Goal: Task Accomplishment & Management: Manage account settings

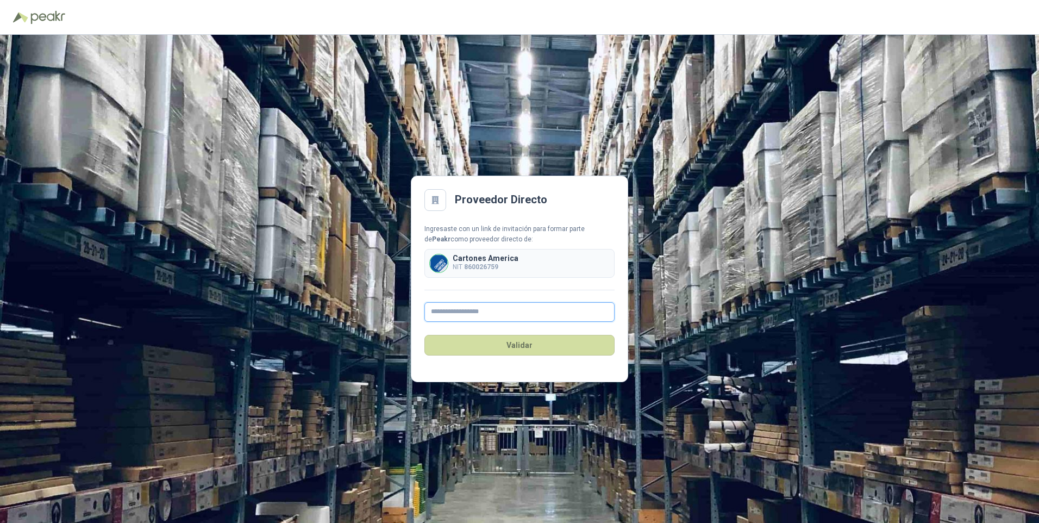
click at [455, 314] on input "text" at bounding box center [519, 312] width 190 height 20
type input "**********"
click at [497, 349] on button "Validar" at bounding box center [519, 345] width 190 height 21
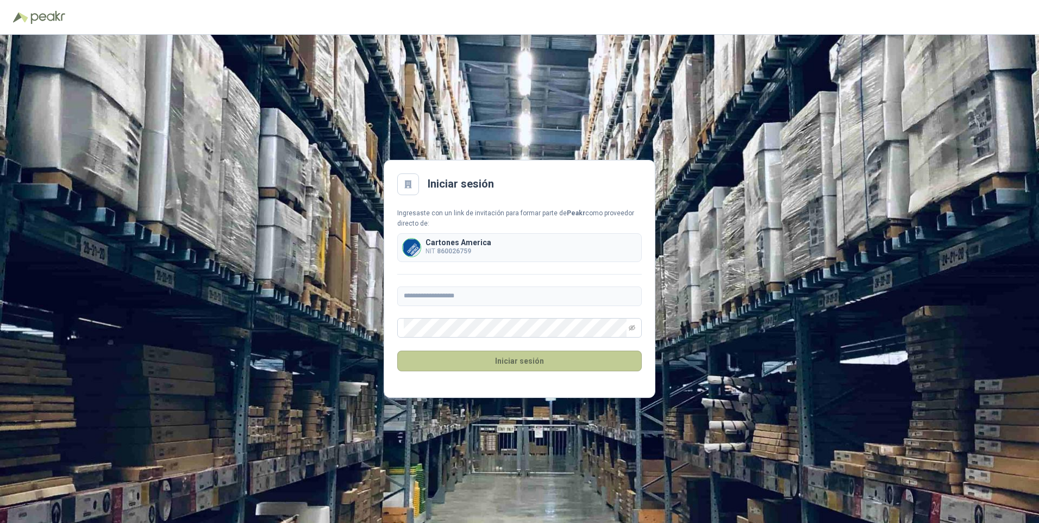
click at [509, 359] on button "Iniciar sesión" at bounding box center [519, 361] width 245 height 21
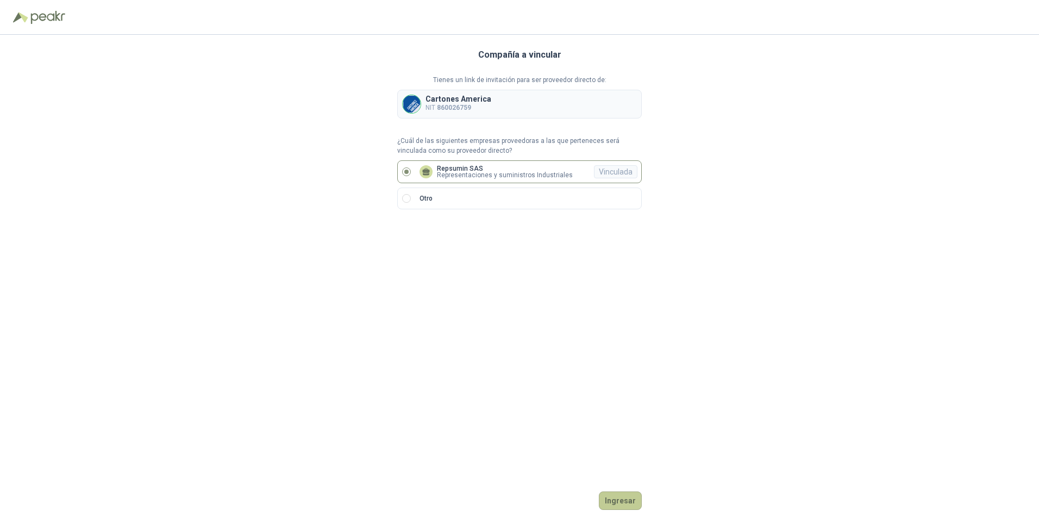
click at [625, 502] on button "Ingresar" at bounding box center [620, 500] width 43 height 18
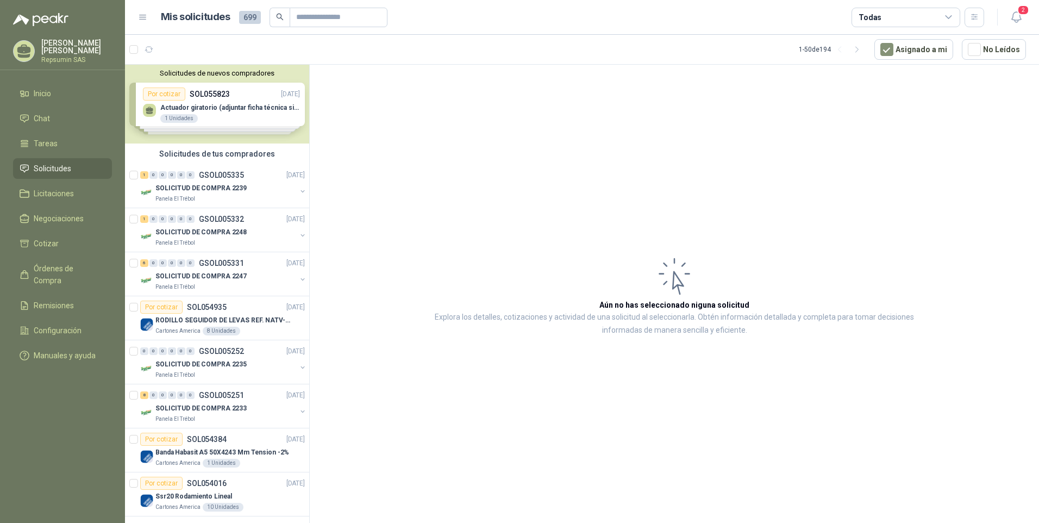
click at [178, 105] on div "Solicitudes de nuevos compradores Por cotizar SOL055823 [DATE] Actuador girator…" at bounding box center [217, 104] width 184 height 79
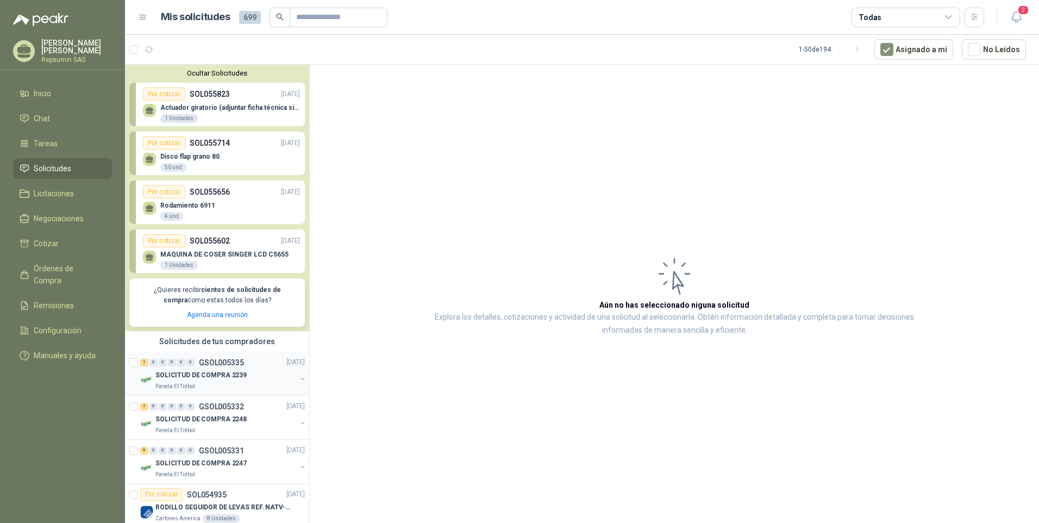
click at [165, 374] on p "SOLICITUD DE COMPRA 2239" at bounding box center [200, 375] width 91 height 10
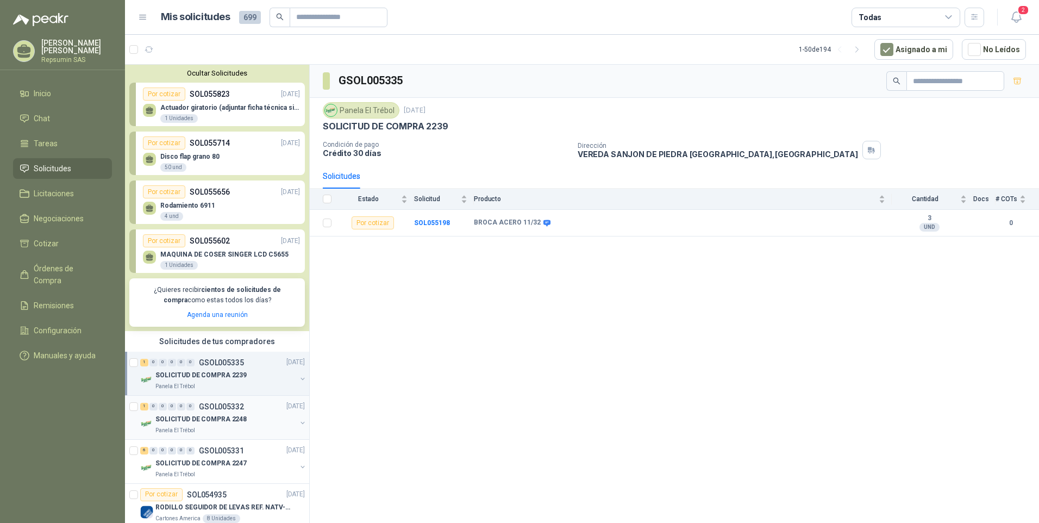
click at [191, 419] on p "SOLICITUD DE COMPRA 2248" at bounding box center [200, 419] width 91 height 10
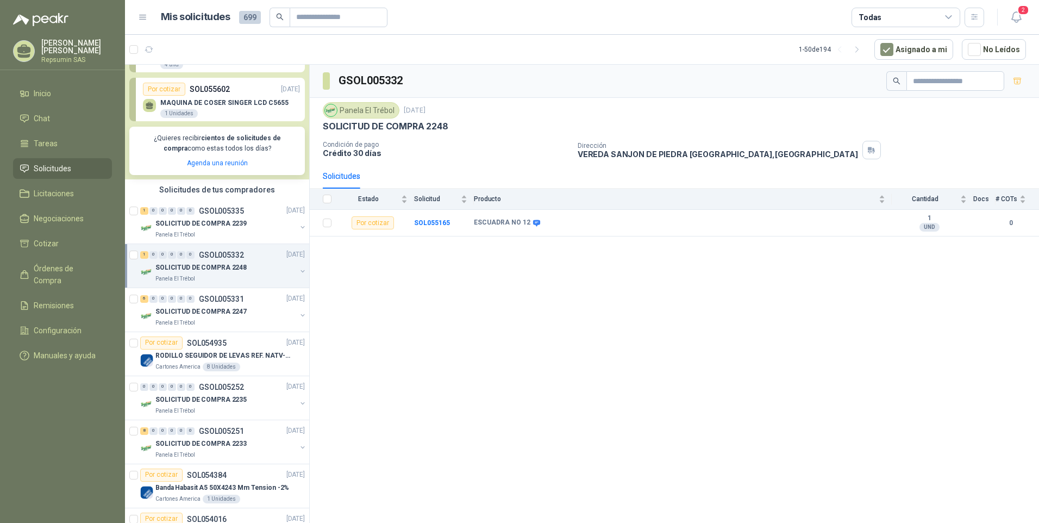
scroll to position [163, 0]
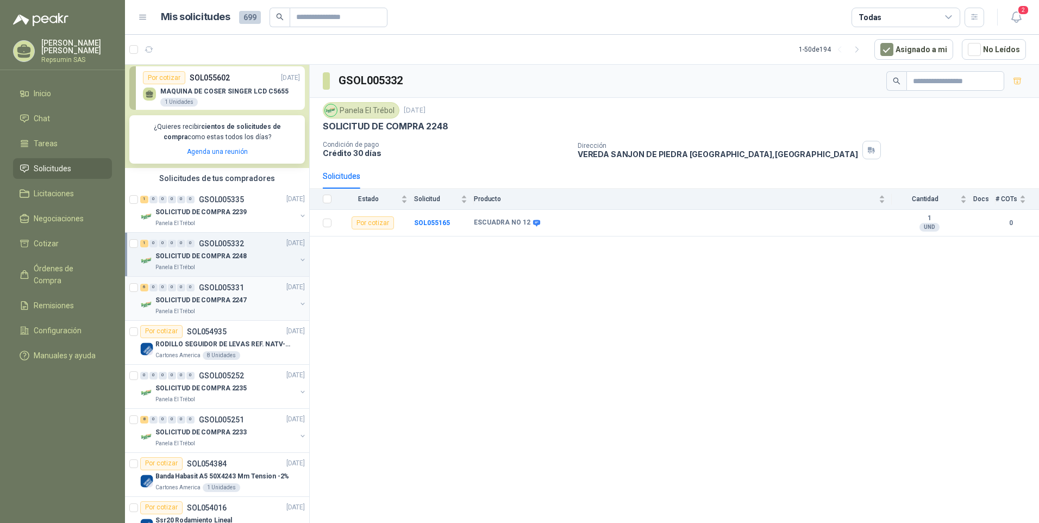
click at [198, 298] on p "SOLICITUD DE COMPRA 2247" at bounding box center [200, 300] width 91 height 10
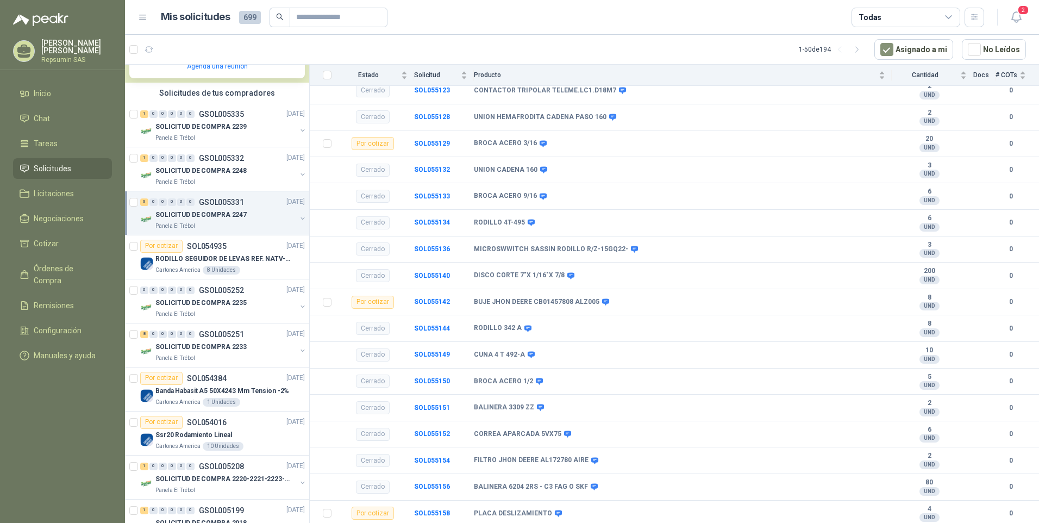
scroll to position [217, 0]
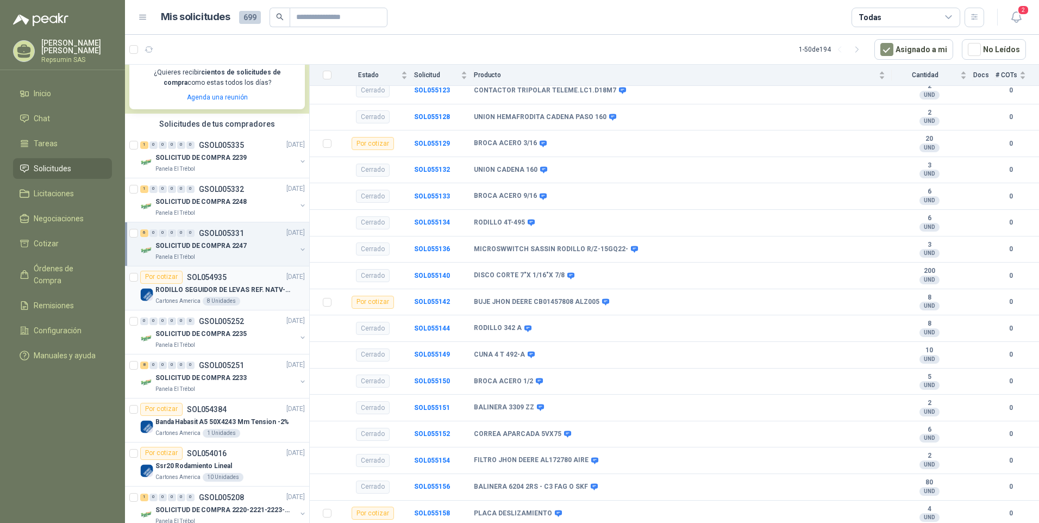
click at [220, 296] on div "RODILLO SEGUIDOR DE LEVAS REF. NATV-17-PPA [PERSON_NAME]" at bounding box center [229, 290] width 149 height 13
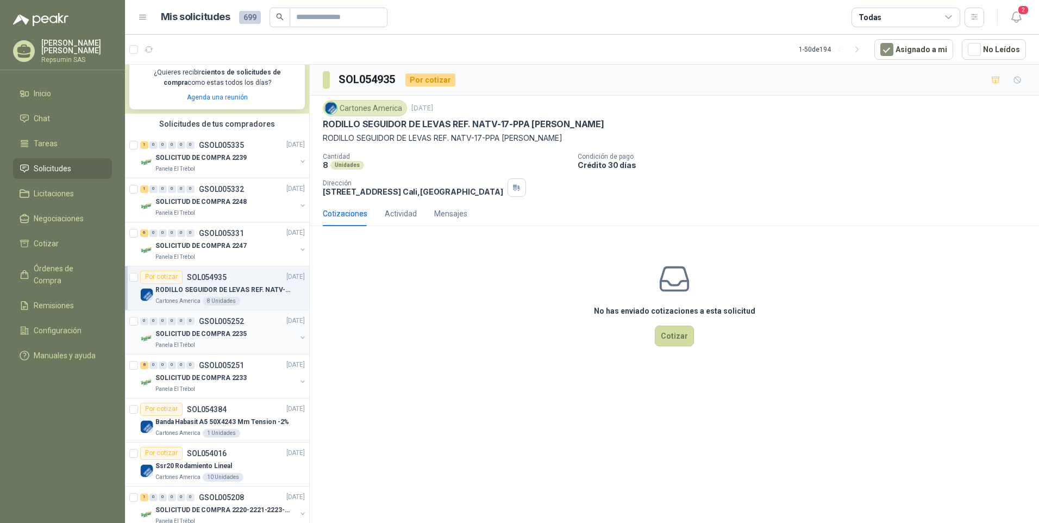
click at [214, 324] on p "GSOL005252" at bounding box center [221, 321] width 45 height 8
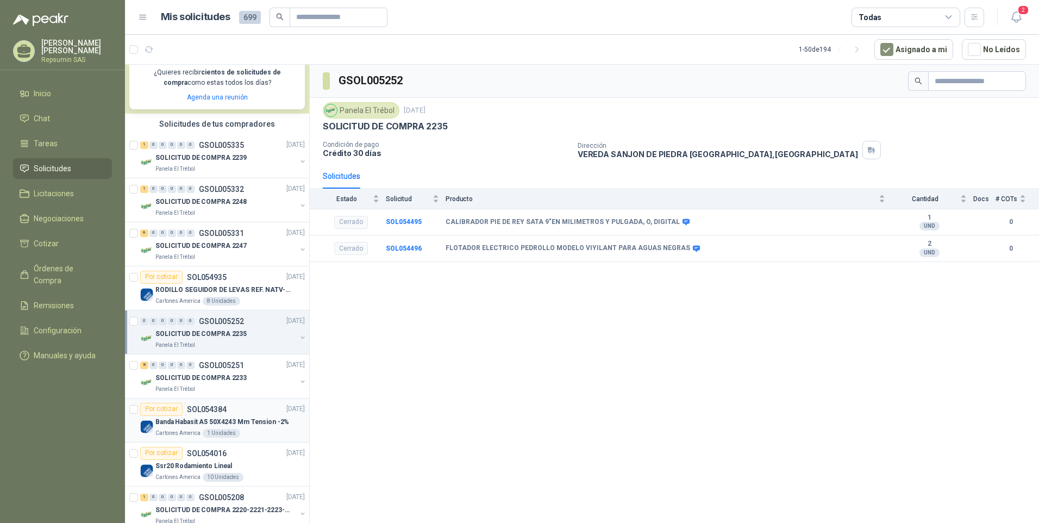
click at [279, 430] on div "Cartones America 1 Unidades" at bounding box center [229, 433] width 149 height 9
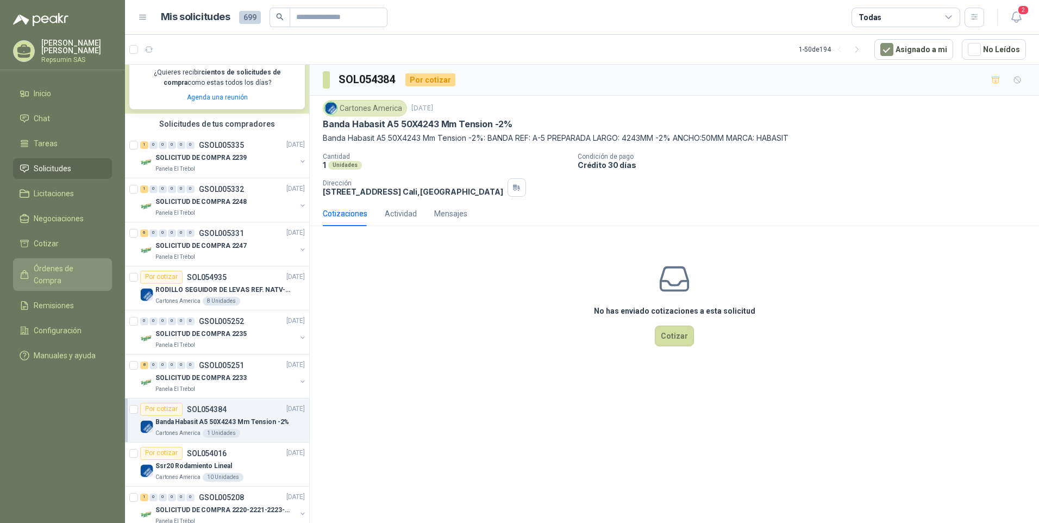
click at [71, 268] on span "Órdenes de Compra" at bounding box center [68, 274] width 68 height 24
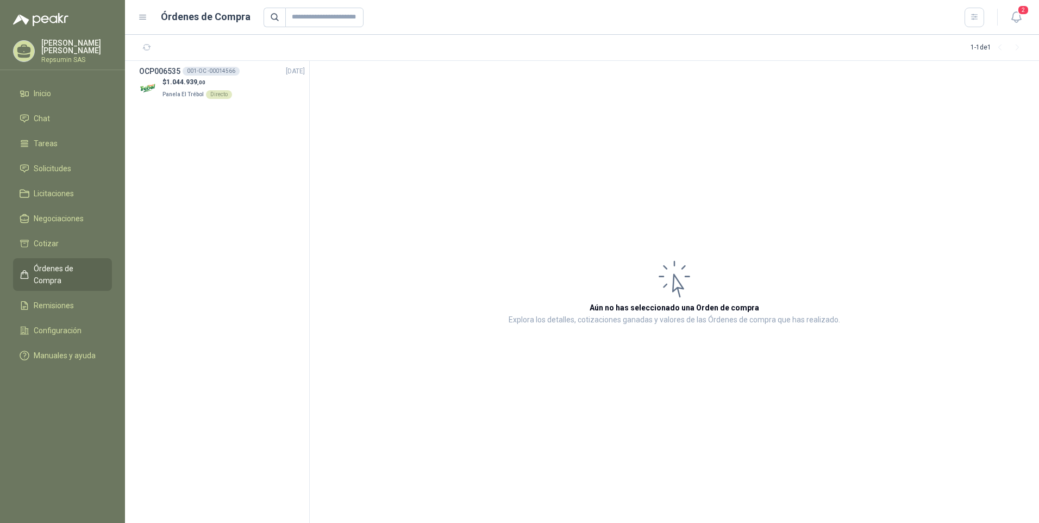
click at [51, 49] on p "[PERSON_NAME]" at bounding box center [76, 46] width 71 height 15
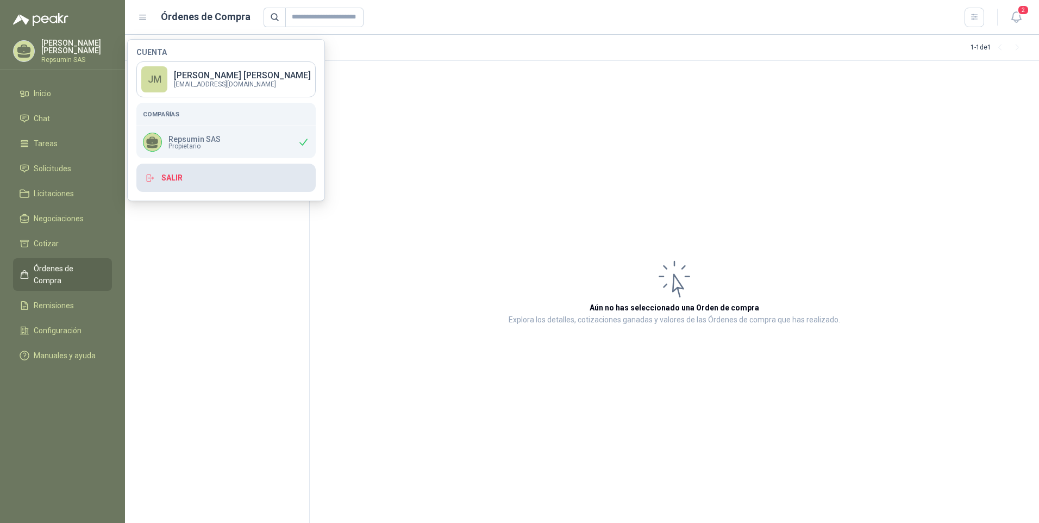
click at [168, 178] on button "Salir" at bounding box center [225, 178] width 179 height 28
